Goal: Check status

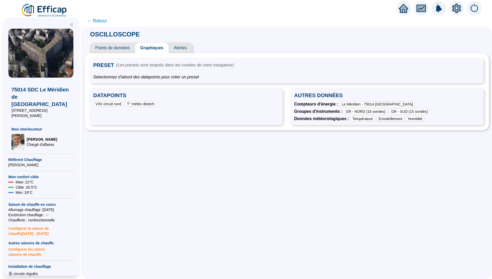
click at [96, 18] on span "← Retour" at bounding box center [97, 20] width 20 height 7
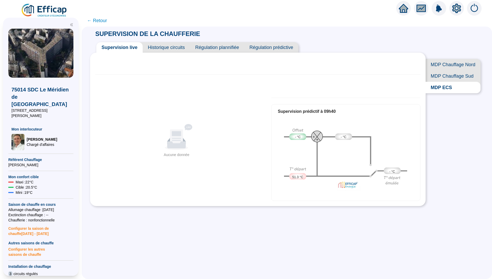
click at [405, 9] on icon "home" at bounding box center [403, 8] width 9 height 7
